Goal: Task Accomplishment & Management: Complete application form

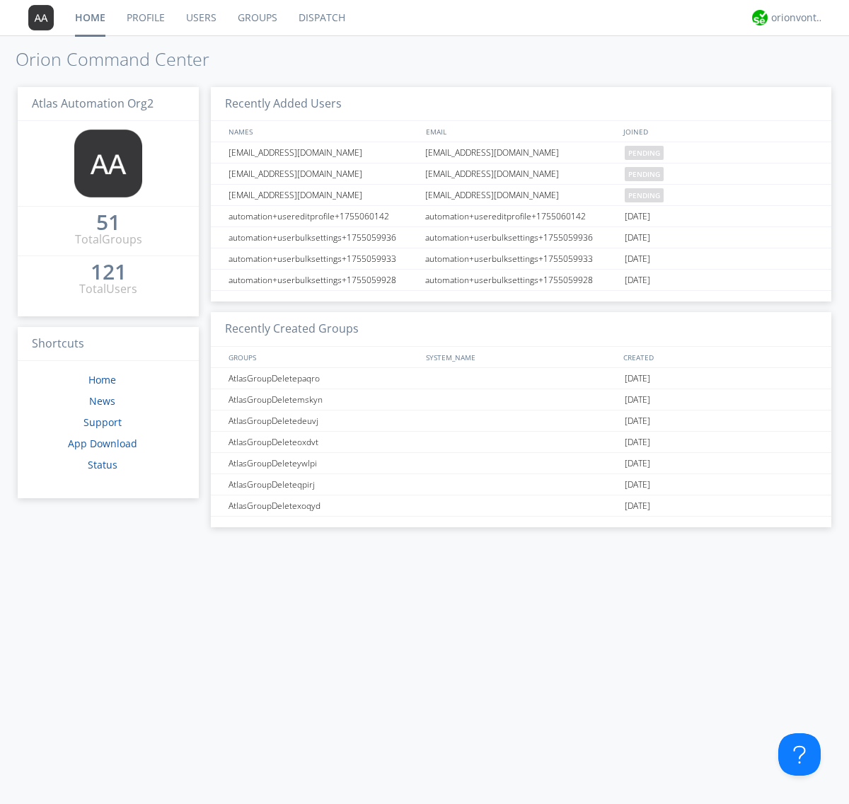
click at [200, 18] on link "Users" at bounding box center [202, 17] width 52 height 35
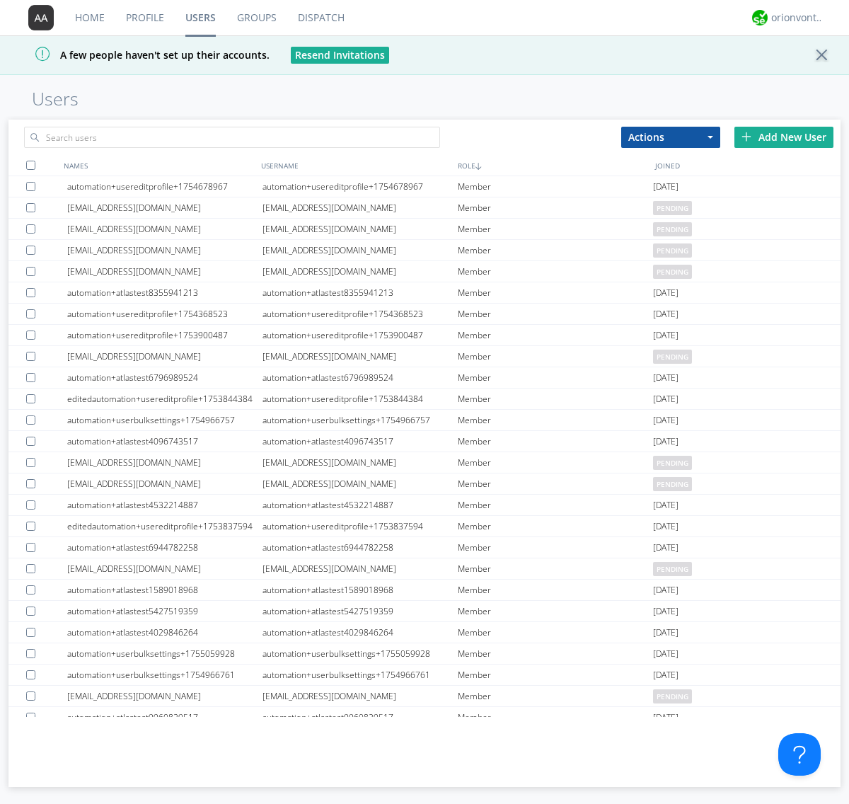
click at [784, 137] on div "Add New User" at bounding box center [784, 137] width 99 height 21
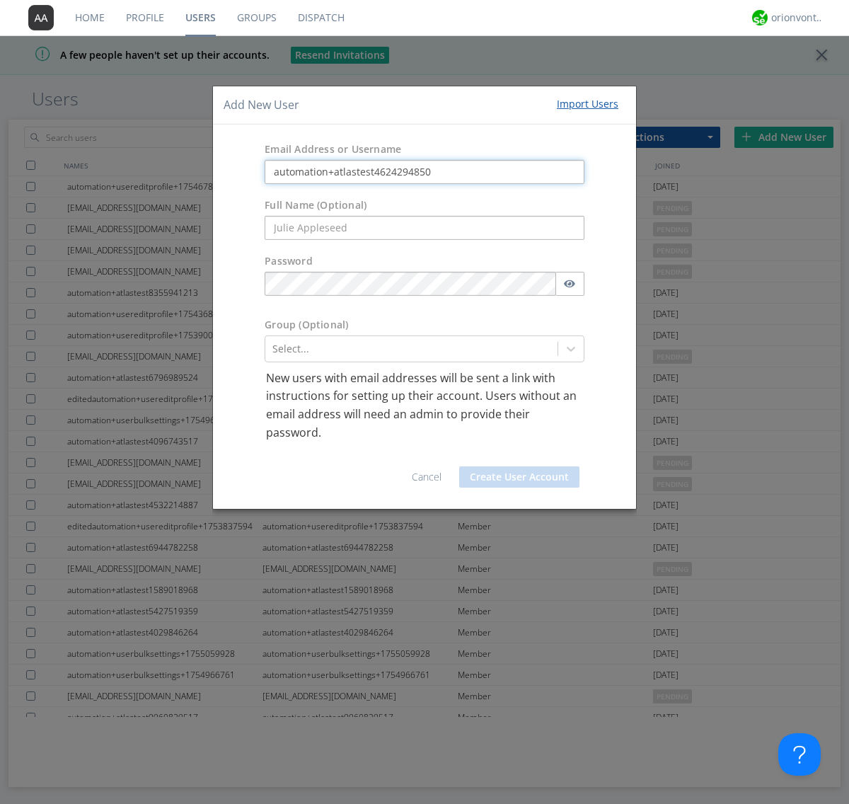
type input "automation+atlastest4624294850"
click at [411, 348] on div at bounding box center [412, 348] width 278 height 17
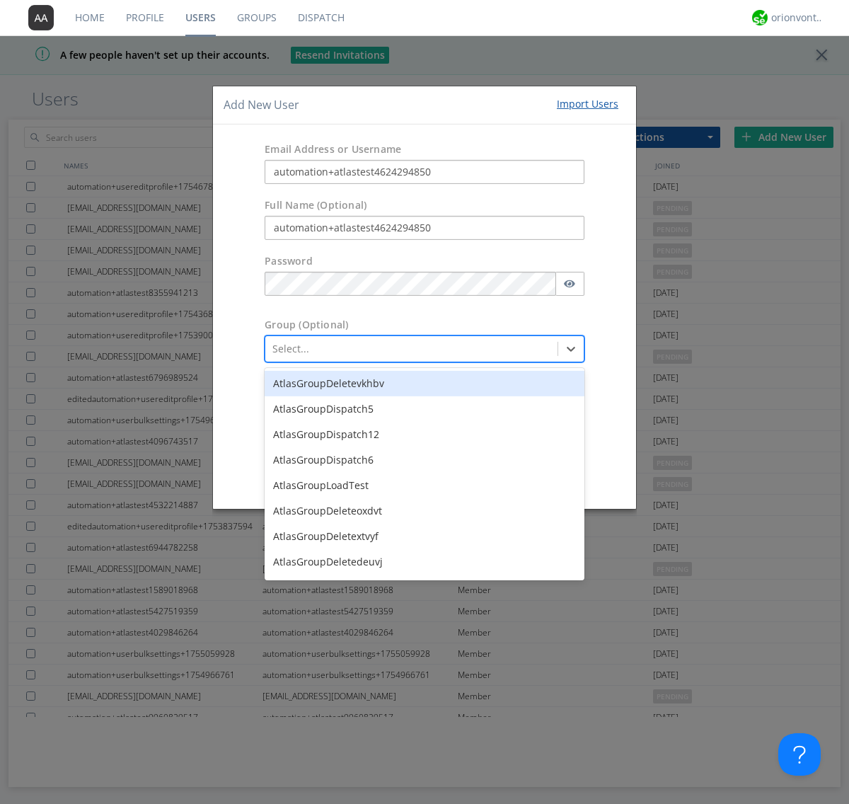
click at [421, 626] on div "AtlasGroupDefaultTest" at bounding box center [425, 638] width 320 height 25
click at [520, 477] on button "Create User Account" at bounding box center [519, 476] width 120 height 21
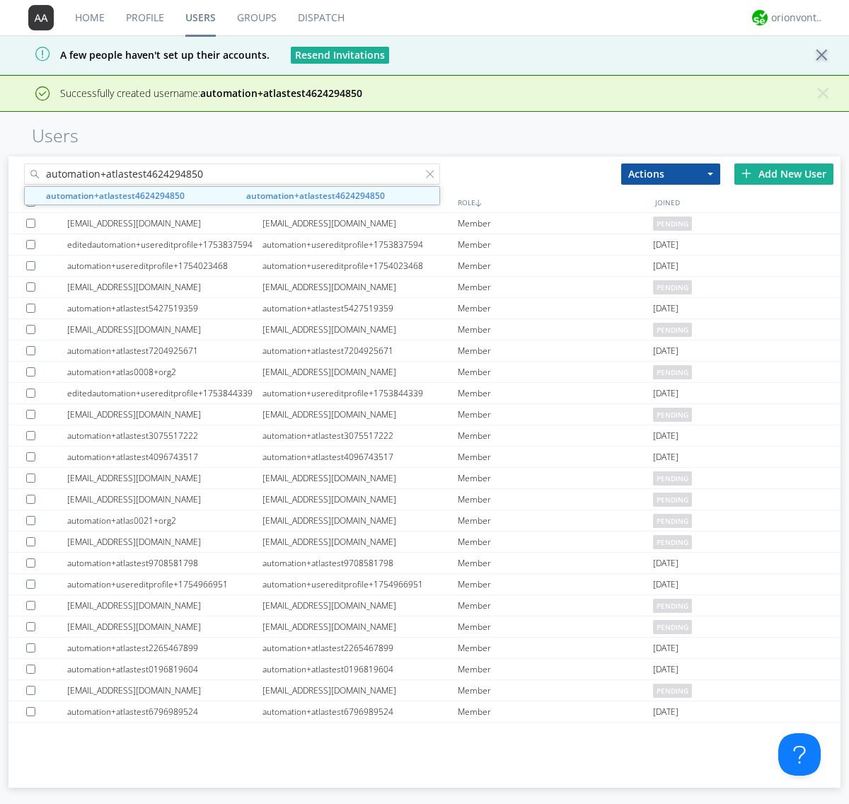
type input "automation+atlastest4624294850"
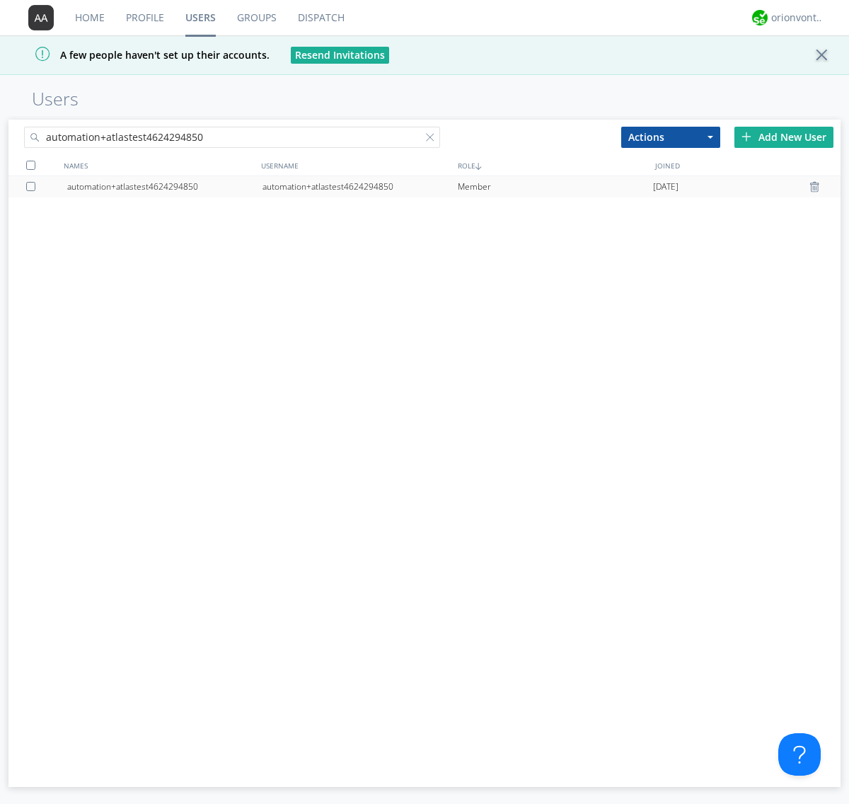
click at [360, 186] on div "automation+atlastest4624294850" at bounding box center [360, 186] width 195 height 21
